Goal: Task Accomplishment & Management: Complete application form

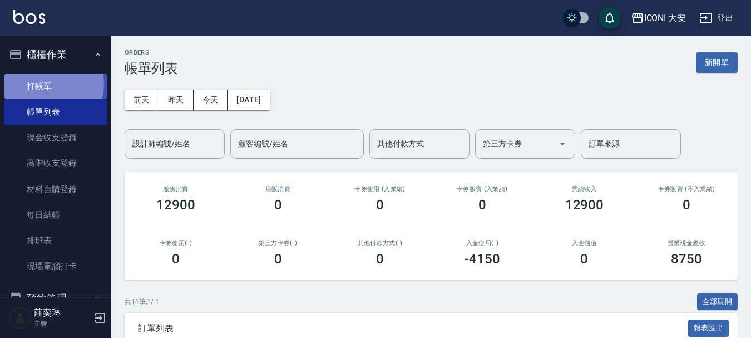
click at [52, 84] on link "打帳單" at bounding box center [55, 86] width 102 height 26
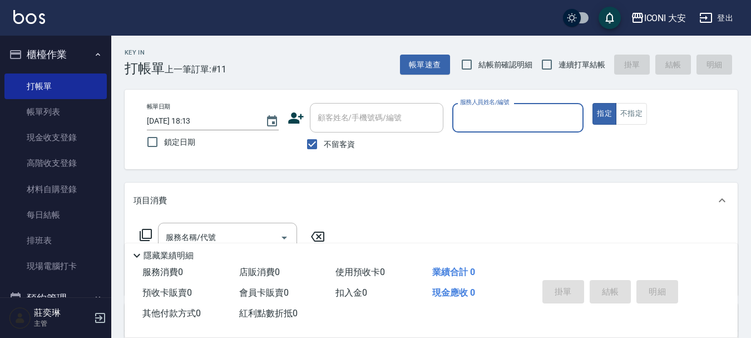
drag, startPoint x: 497, startPoint y: 117, endPoint x: 498, endPoint y: 124, distance: 6.7
click at [498, 118] on input "服務人員姓名/編號" at bounding box center [518, 117] width 122 height 19
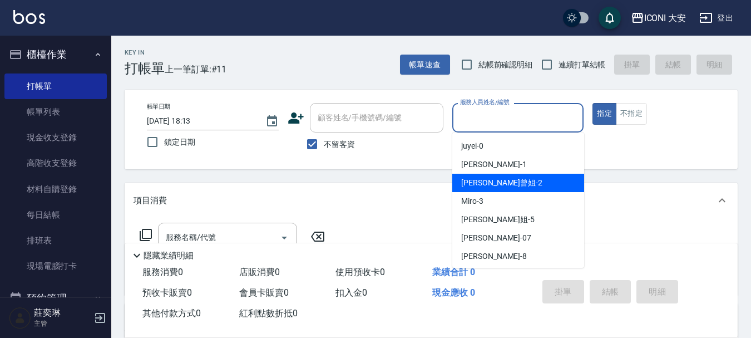
click at [498, 180] on span "[PERSON_NAME]曾姐 -2" at bounding box center [501, 183] width 81 height 12
type input "[PERSON_NAME]曾姐-2"
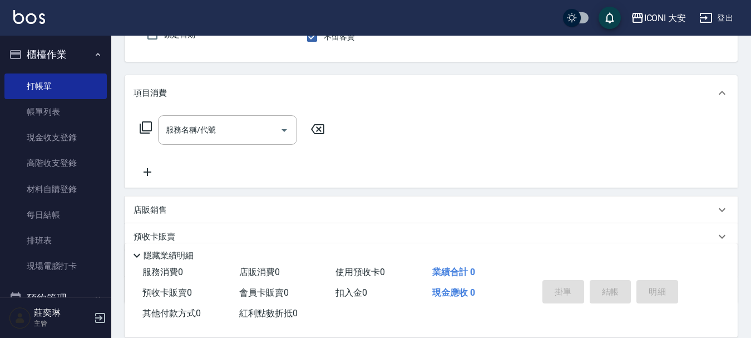
scroll to position [111, 0]
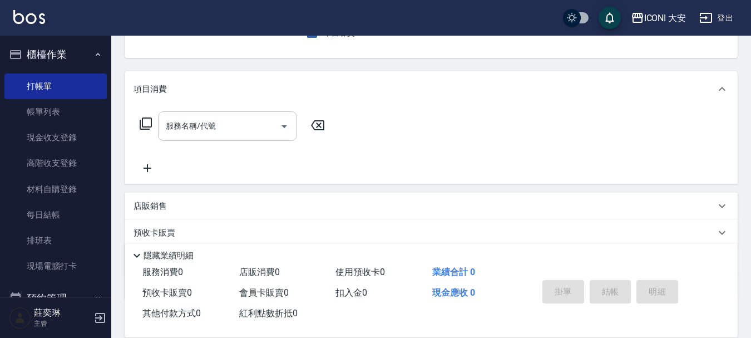
click at [228, 121] on input "服務名稱/代號" at bounding box center [219, 125] width 112 height 19
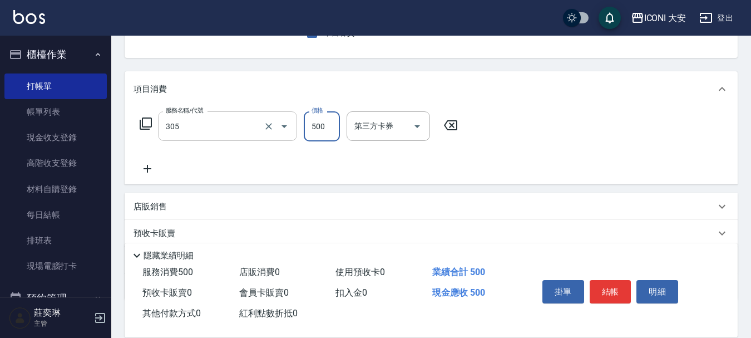
type input "剪髮(305)"
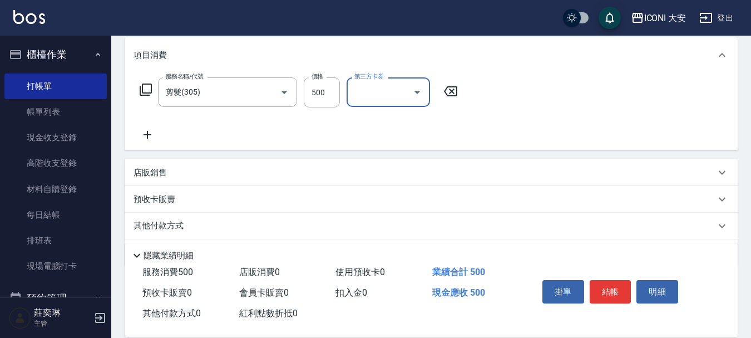
scroll to position [180, 0]
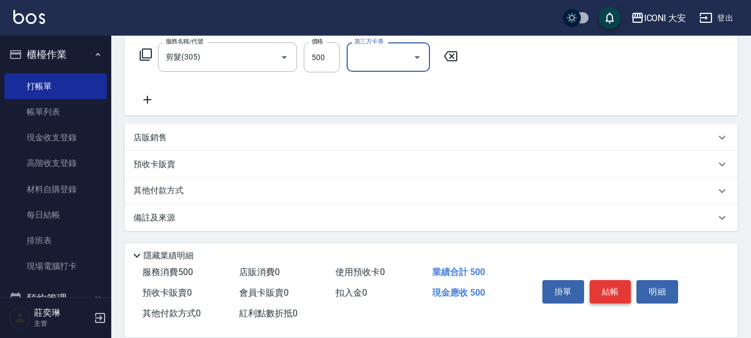
click at [609, 283] on button "結帳" at bounding box center [611, 291] width 42 height 23
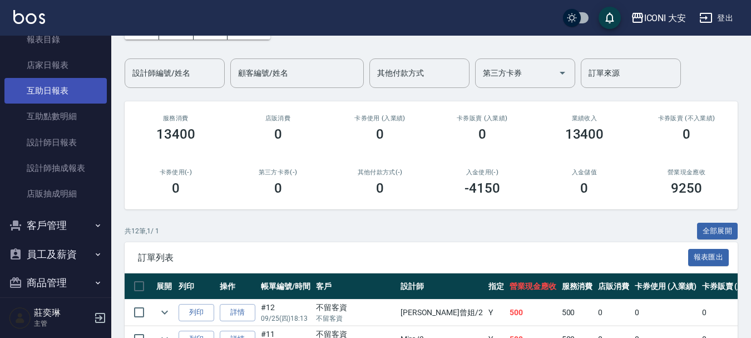
scroll to position [361, 0]
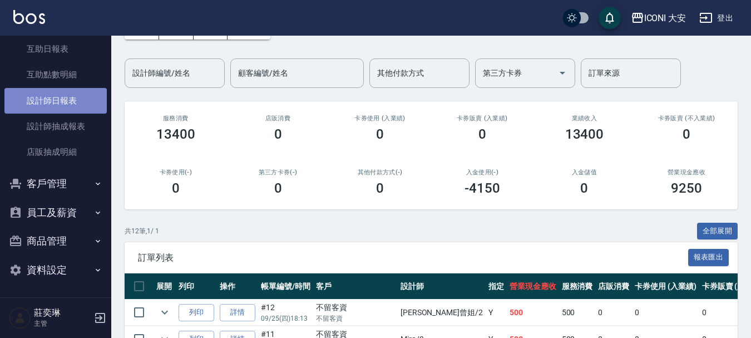
click at [60, 97] on link "設計師日報表" at bounding box center [55, 101] width 102 height 26
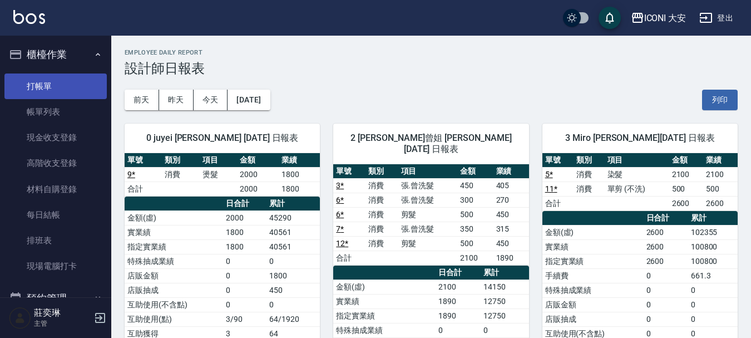
click at [38, 84] on link "打帳單" at bounding box center [55, 86] width 102 height 26
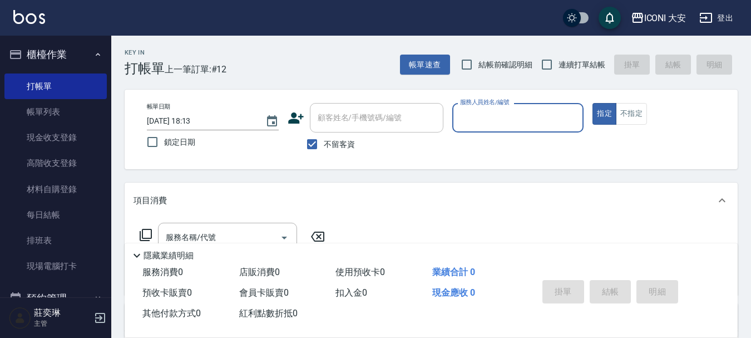
click at [540, 114] on input "服務人員姓名/編號" at bounding box center [518, 117] width 122 height 19
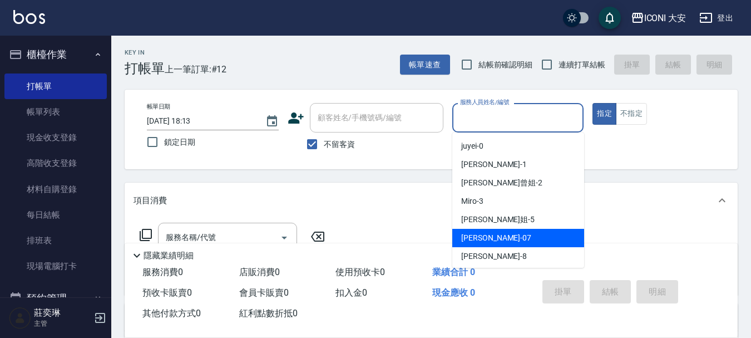
click at [497, 239] on div "[PERSON_NAME] -07" at bounding box center [518, 238] width 132 height 18
type input "[PERSON_NAME]-07"
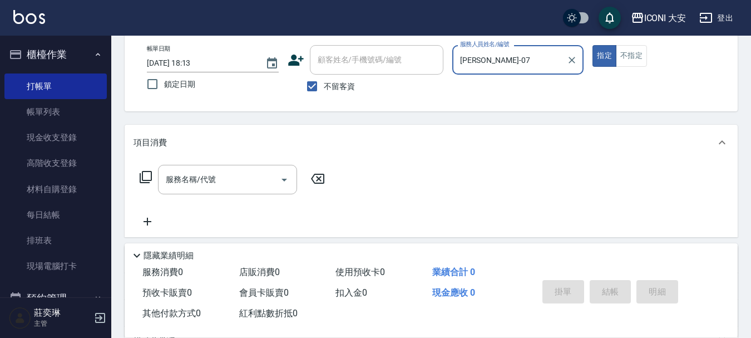
scroll to position [111, 0]
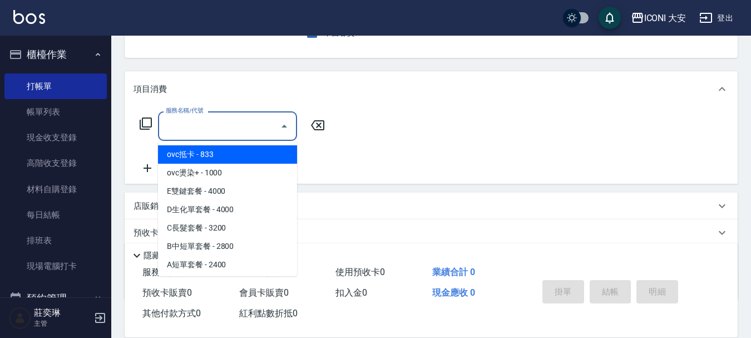
click at [224, 130] on input "服務名稱/代號" at bounding box center [219, 125] width 112 height 19
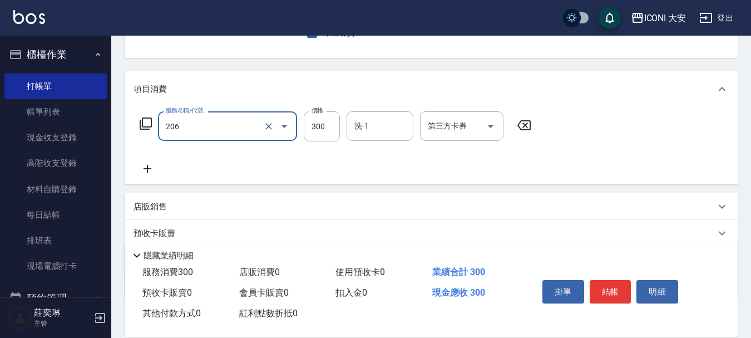
type input "洗髮(206)"
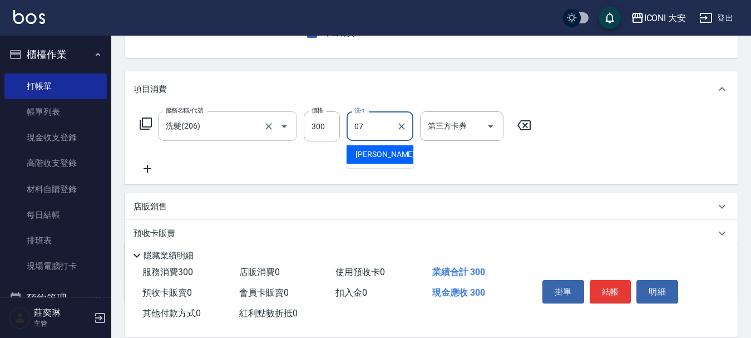
type input "[PERSON_NAME]-07"
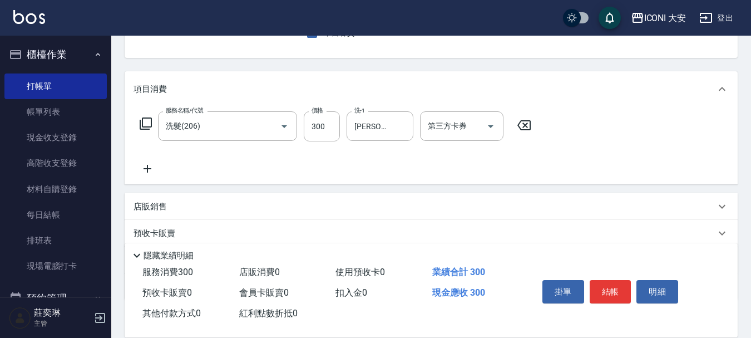
click at [151, 165] on icon at bounding box center [148, 168] width 28 height 13
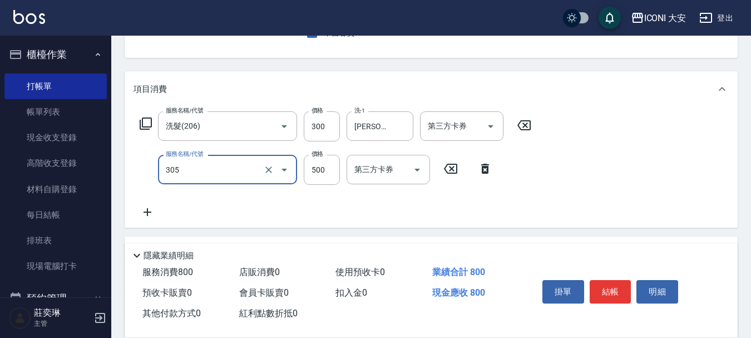
type input "剪髮(305)"
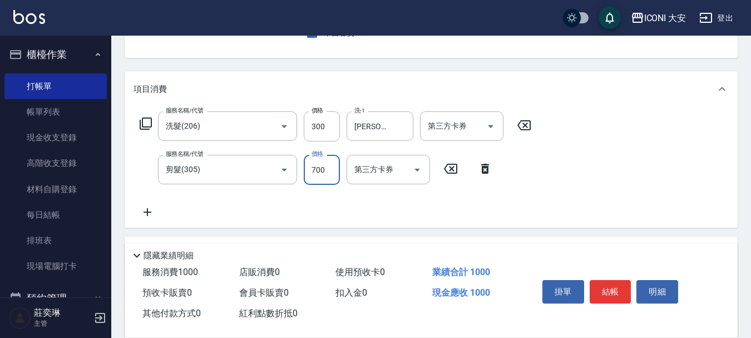
type input "700"
click at [149, 207] on icon at bounding box center [148, 211] width 28 height 13
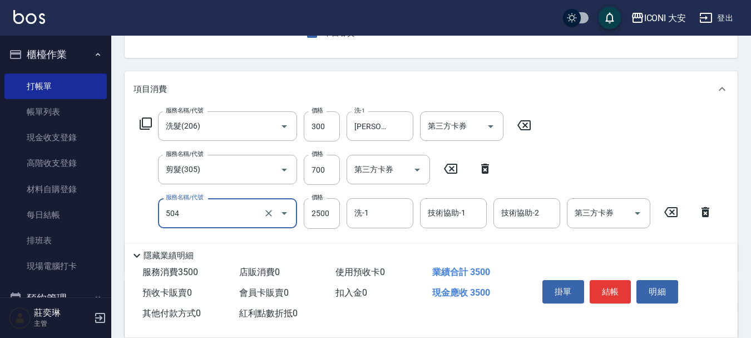
type input "染髮(504)"
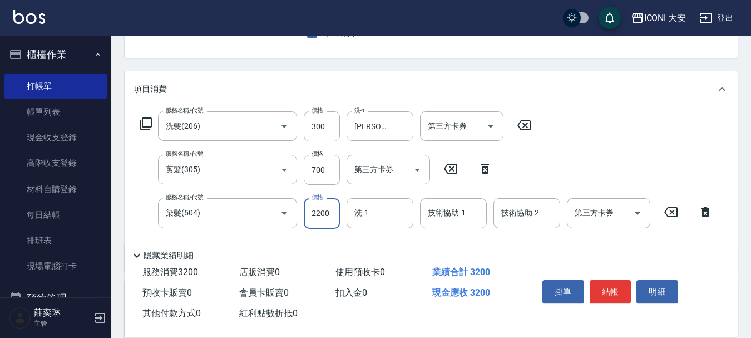
type input "2200"
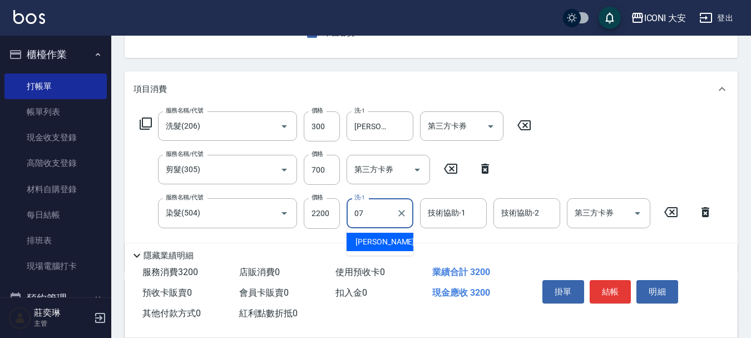
type input "[PERSON_NAME]-07"
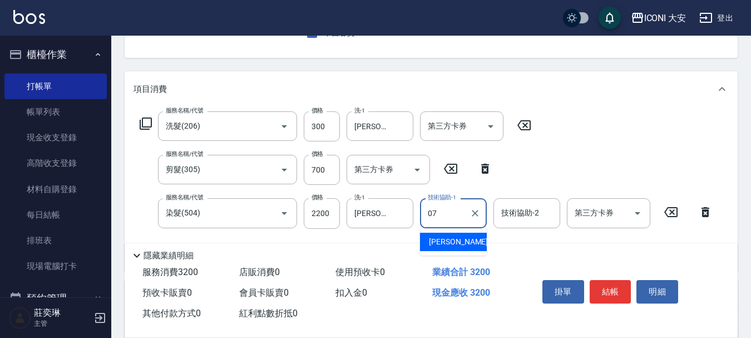
type input "[PERSON_NAME]-07"
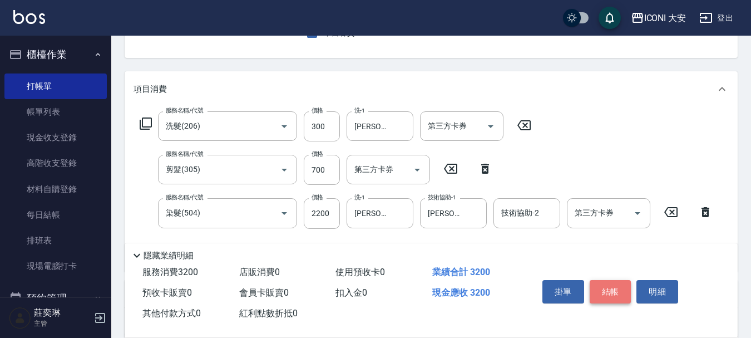
click at [613, 290] on button "結帳" at bounding box center [611, 291] width 42 height 23
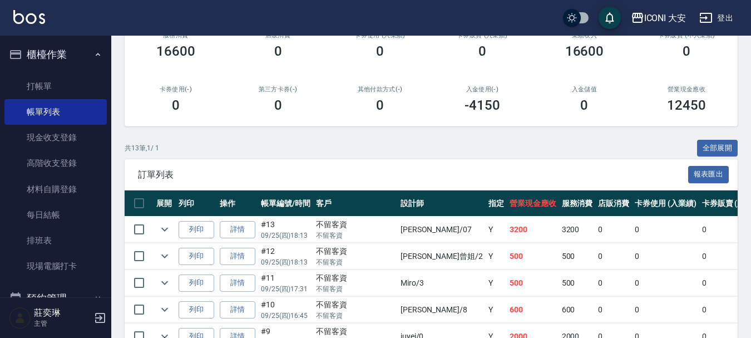
scroll to position [167, 0]
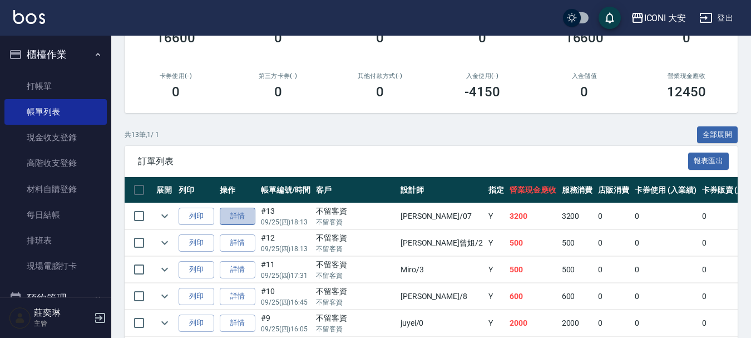
click at [237, 219] on link "詳情" at bounding box center [238, 216] width 36 height 17
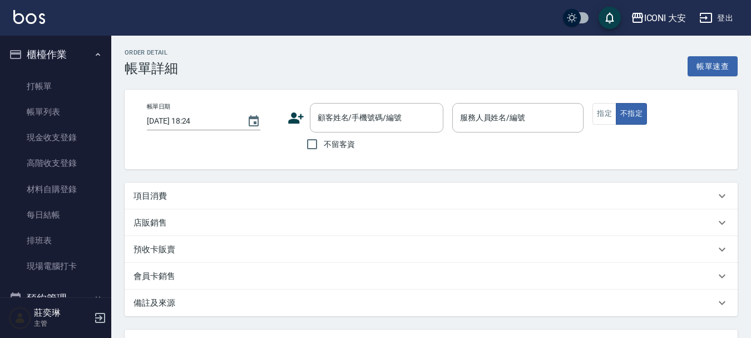
type input "[DATE] 18:13"
checkbox input "true"
type input "[PERSON_NAME]-07"
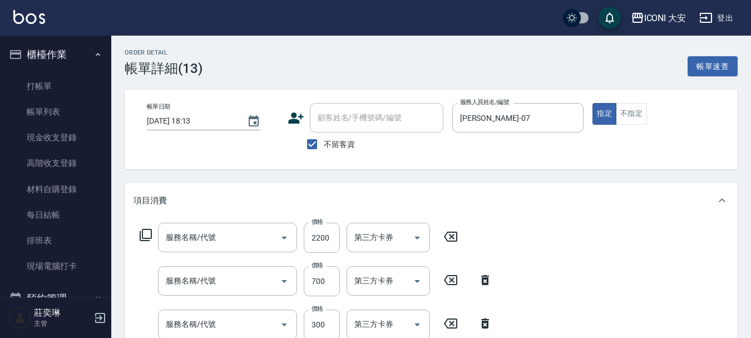
type input "染髮(504)"
type input "剪髮(305)"
type input "洗髮(206)"
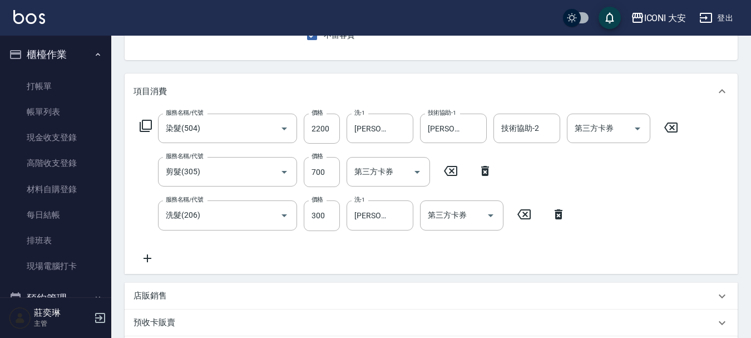
scroll to position [111, 0]
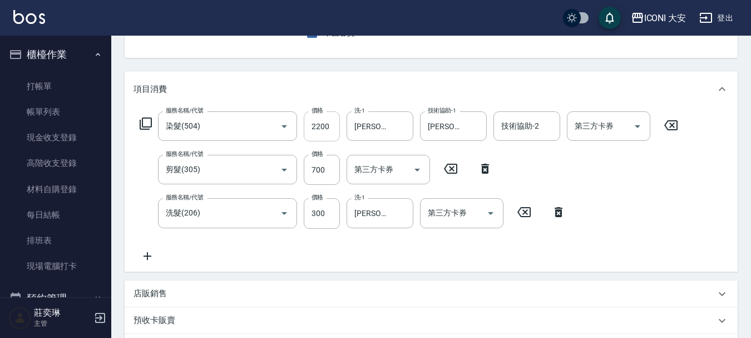
click at [335, 129] on input "2200" at bounding box center [322, 126] width 36 height 30
type input "2400"
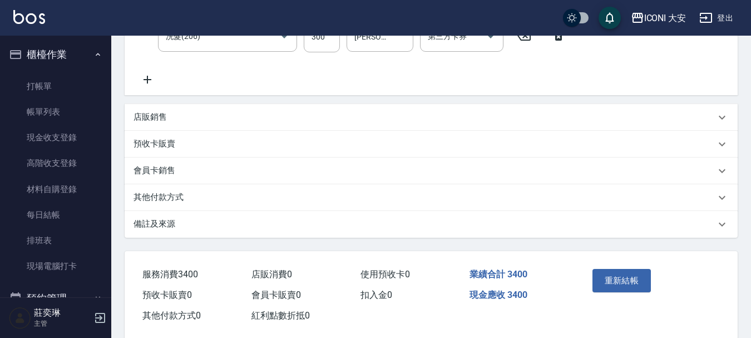
scroll to position [308, 0]
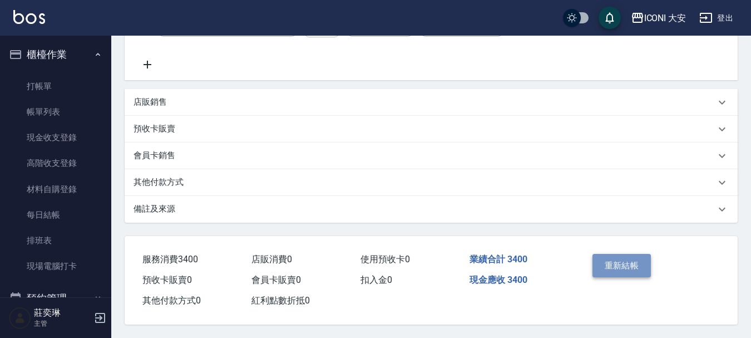
click at [635, 262] on button "重新結帳" at bounding box center [622, 265] width 59 height 23
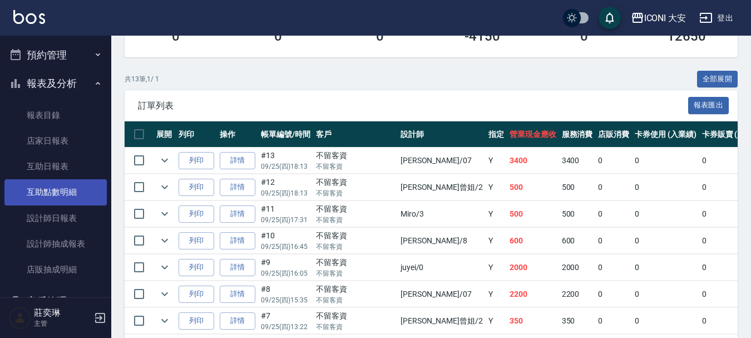
scroll to position [334, 0]
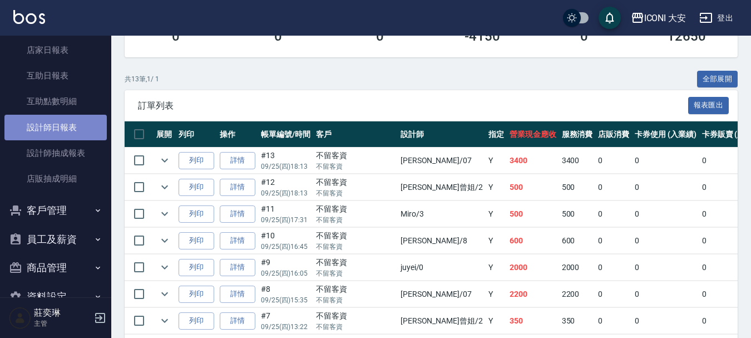
click at [63, 131] on link "設計師日報表" at bounding box center [55, 128] width 102 height 26
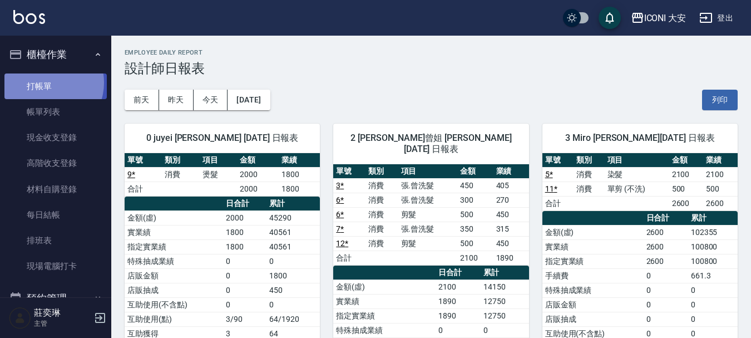
click at [47, 82] on link "打帳單" at bounding box center [55, 86] width 102 height 26
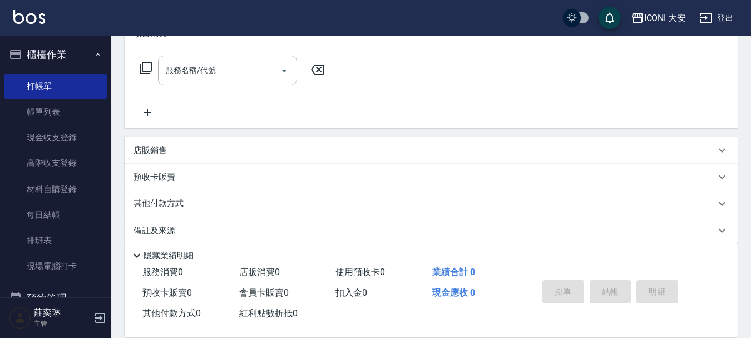
scroll to position [180, 0]
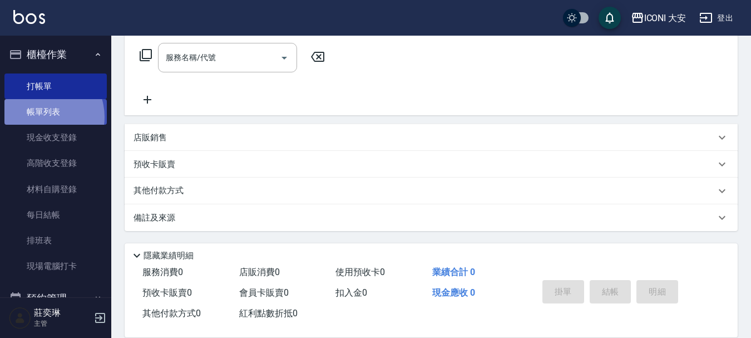
click at [42, 117] on link "帳單列表" at bounding box center [55, 112] width 102 height 26
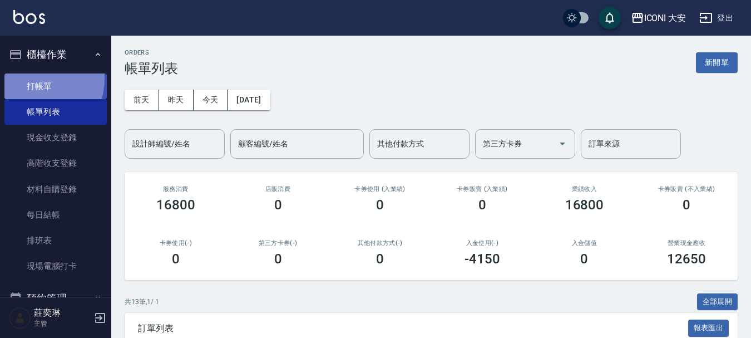
click at [29, 78] on link "打帳單" at bounding box center [55, 86] width 102 height 26
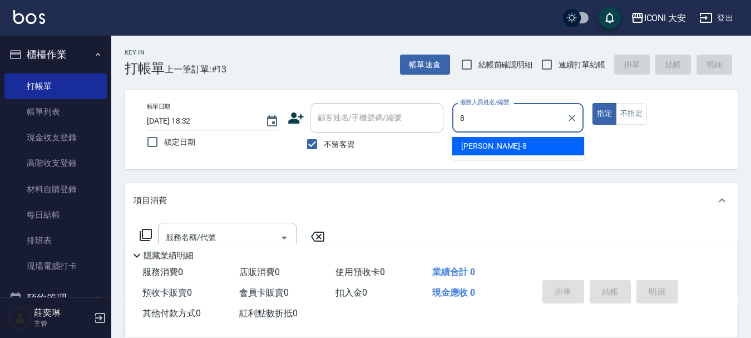
click at [472, 146] on span "Yulisa -8" at bounding box center [494, 146] width 66 height 12
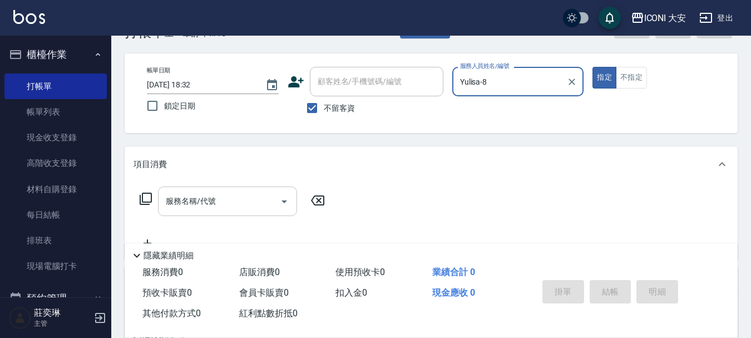
scroll to position [56, 0]
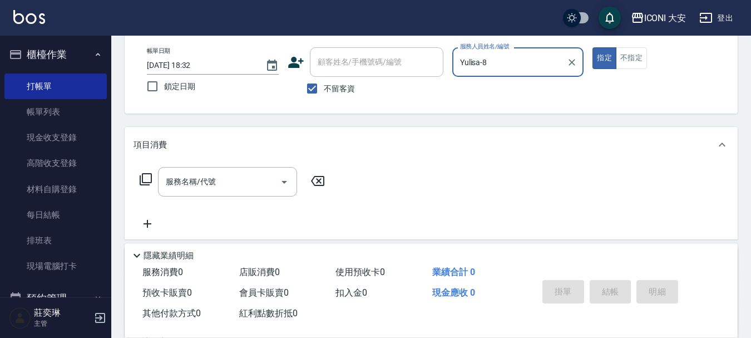
type input "Yulisa-8"
click at [146, 176] on icon at bounding box center [145, 179] width 13 height 13
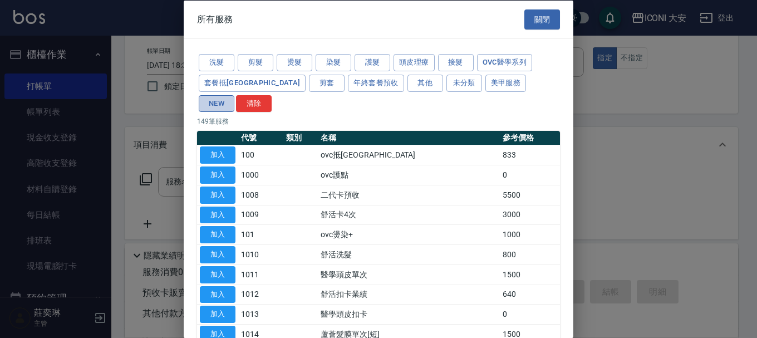
click at [234, 95] on button "NEW" at bounding box center [217, 103] width 36 height 17
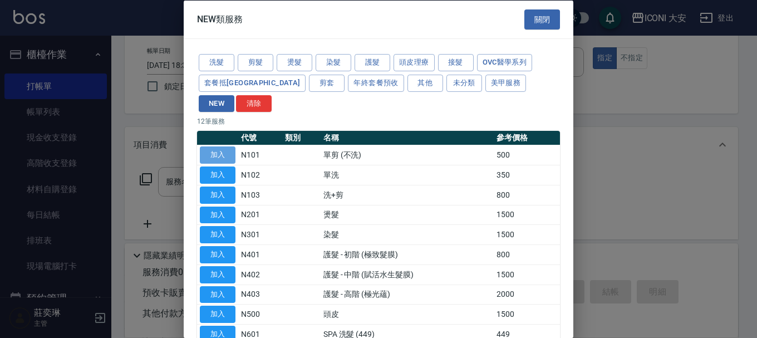
click at [226, 146] on button "加入" at bounding box center [218, 154] width 36 height 17
type input "單剪 (不洗)(N101)"
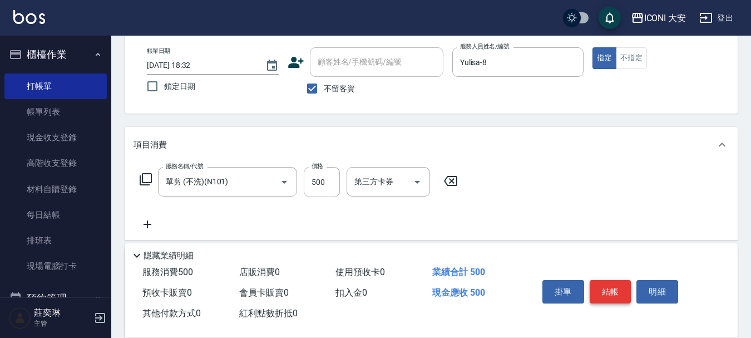
click at [601, 289] on button "結帳" at bounding box center [611, 291] width 42 height 23
